Goal: Task Accomplishment & Management: Use online tool/utility

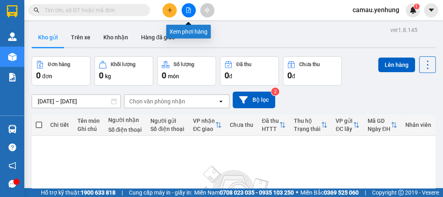
click at [186, 9] on icon "file-add" at bounding box center [189, 10] width 6 height 6
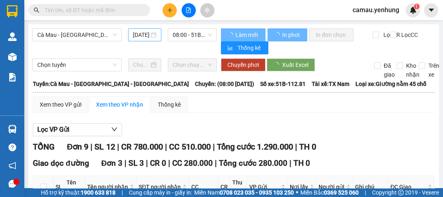
click at [143, 32] on input "[DATE]" at bounding box center [141, 34] width 16 height 9
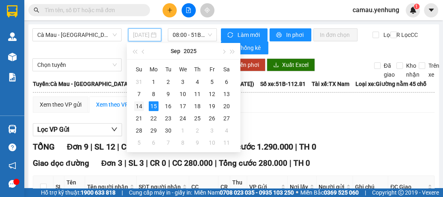
click at [141, 106] on div "14" at bounding box center [139, 106] width 10 height 10
type input "[DATE]"
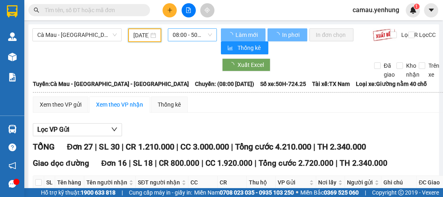
click at [180, 36] on span "08:00 - 50H-724.25" at bounding box center [192, 35] width 39 height 12
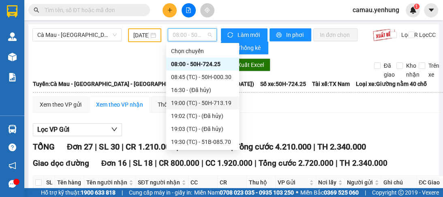
click at [180, 101] on div "19:00 (TC) - 50H-713.19" at bounding box center [202, 102] width 63 height 9
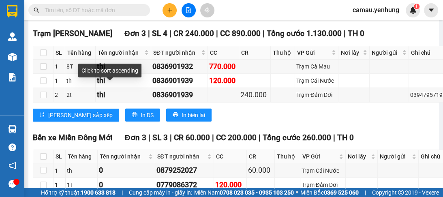
scroll to position [1621, 0]
